Goal: Task Accomplishment & Management: Complete application form

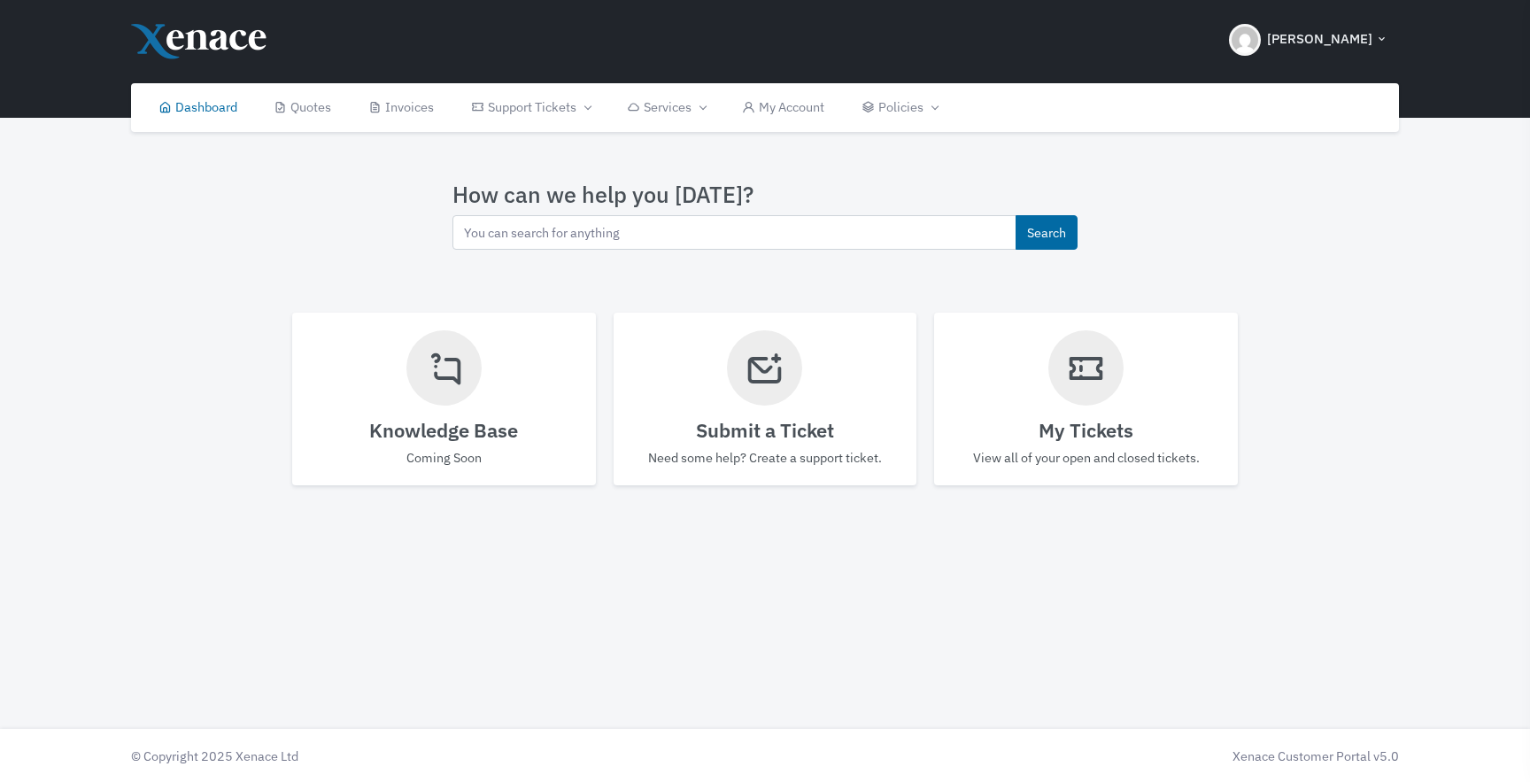
click at [757, 376] on icon at bounding box center [765, 368] width 40 height 60
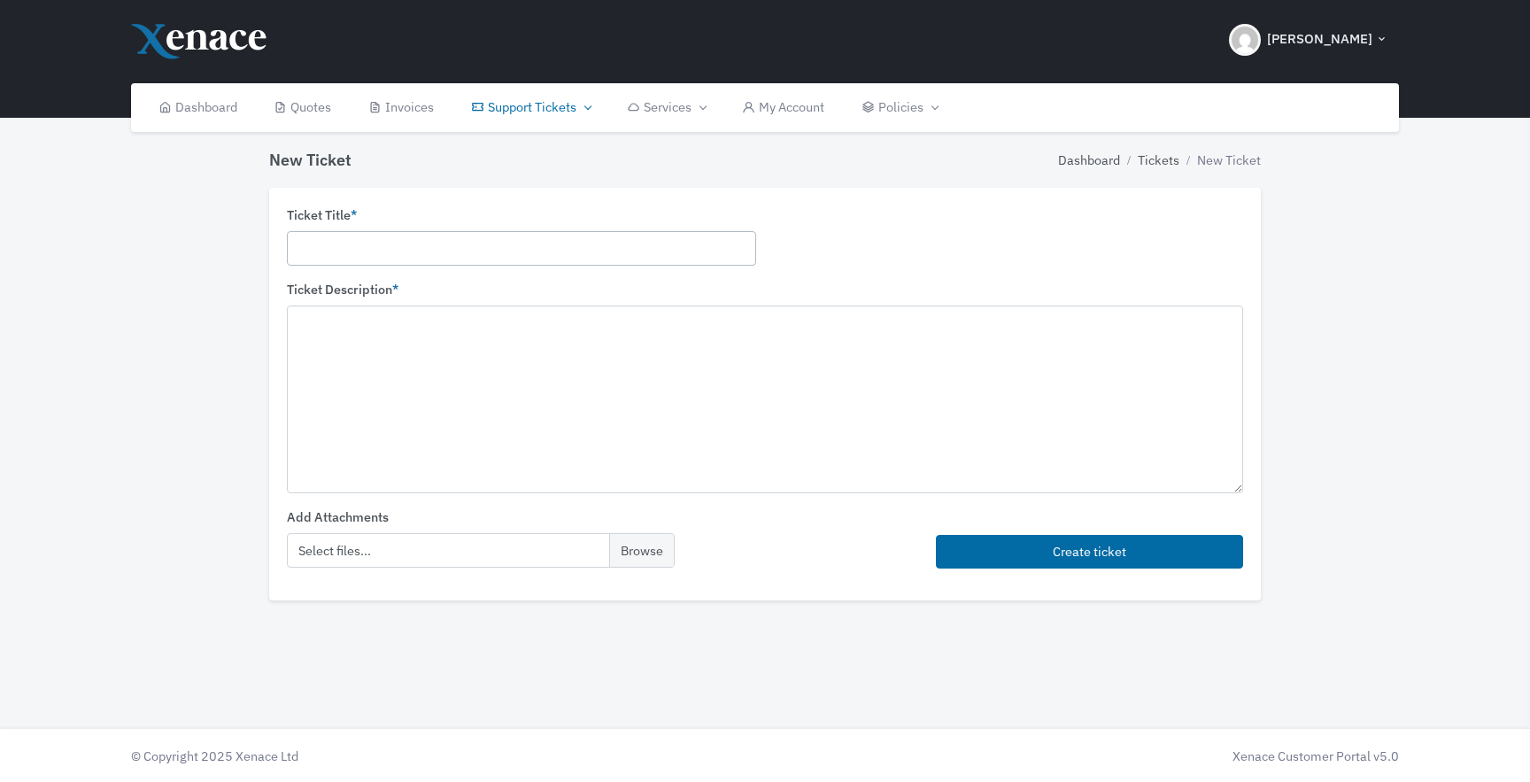
click at [306, 246] on input "text" at bounding box center [521, 248] width 469 height 35
click at [348, 249] on input "Domaine renewal not needed" at bounding box center [521, 248] width 469 height 35
type input "Domain renewal not needed"
click at [301, 335] on textarea at bounding box center [765, 399] width 957 height 187
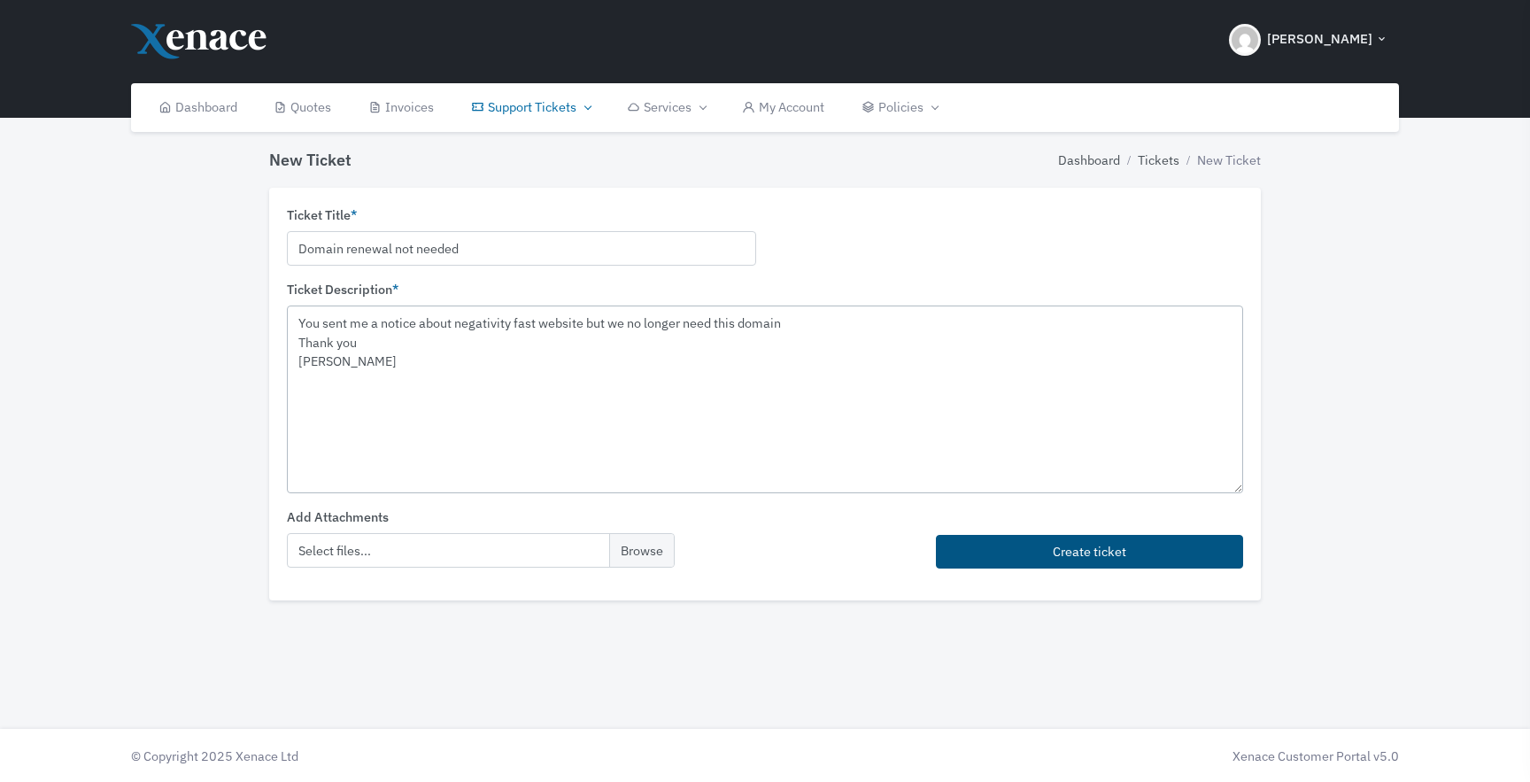
type textarea "You sent me a notice about negativity fast website but we no longer need this d…"
click at [995, 546] on button "Create ticket" at bounding box center [1089, 552] width 307 height 35
